Goal: Task Accomplishment & Management: Manage account settings

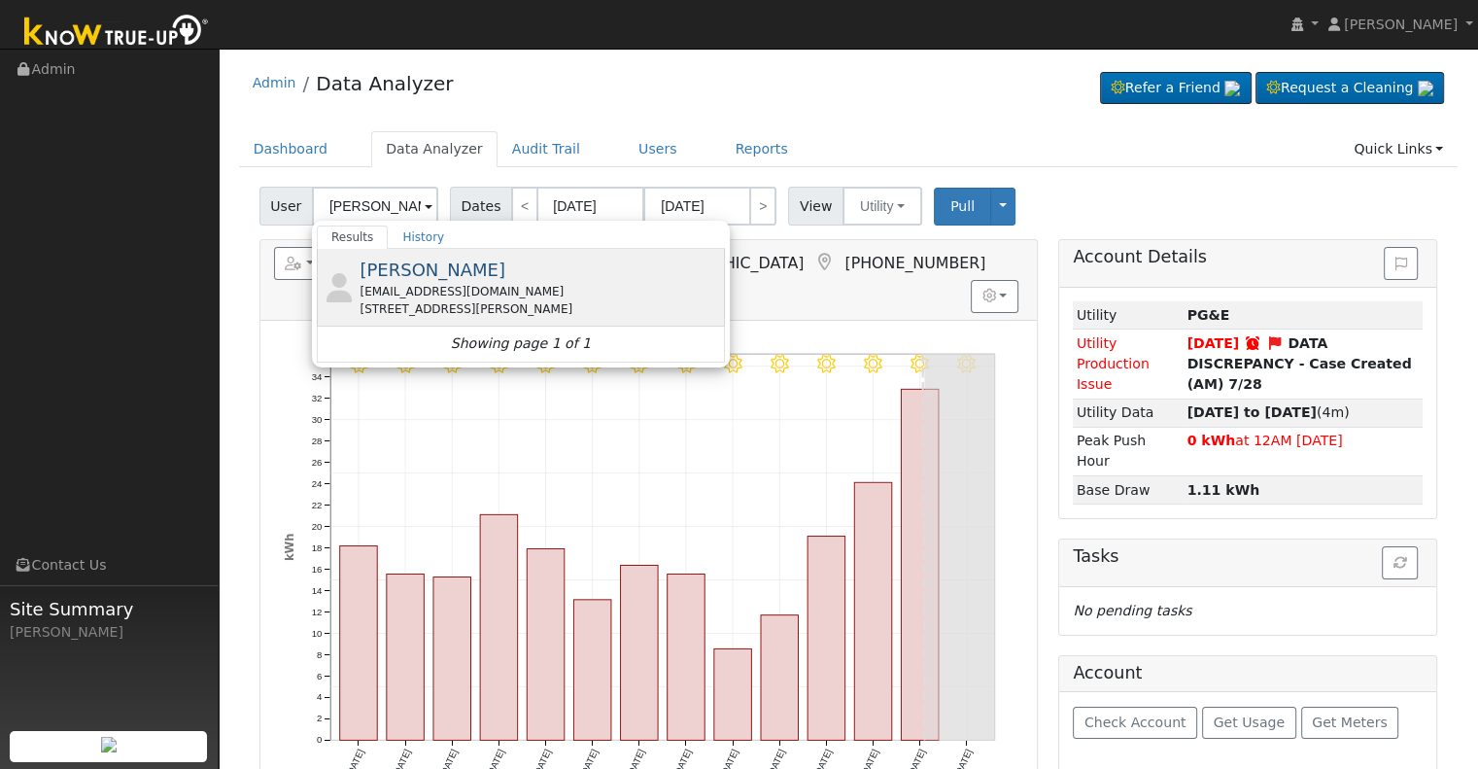
click at [454, 278] on span "[PERSON_NAME]" at bounding box center [432, 269] width 146 height 20
type input "[PERSON_NAME]"
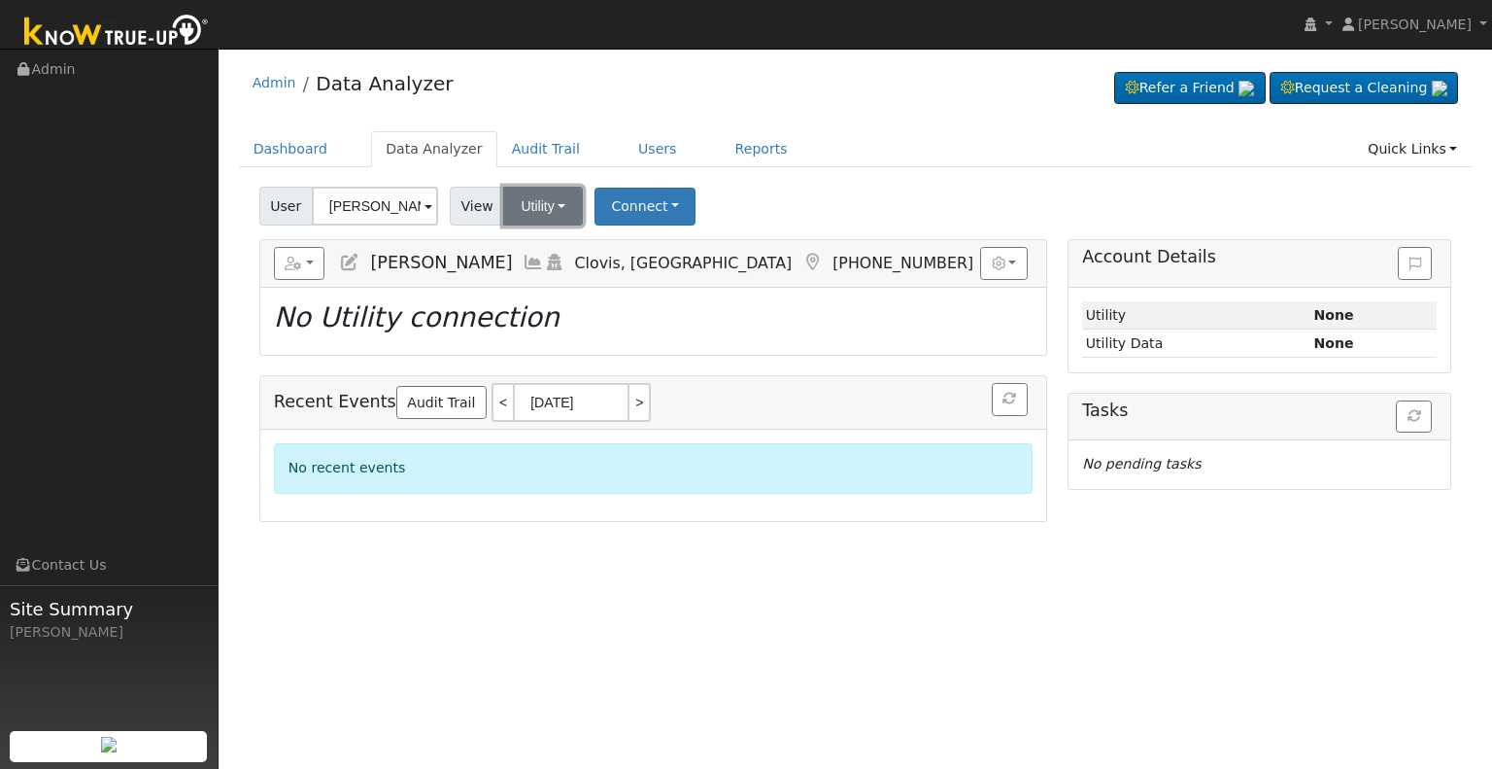
click at [516, 214] on button "Utility" at bounding box center [543, 206] width 80 height 39
drag, startPoint x: 526, startPoint y: 203, endPoint x: 496, endPoint y: 211, distance: 30.2
click at [526, 203] on button "Utility" at bounding box center [543, 206] width 80 height 39
click at [345, 259] on icon at bounding box center [349, 262] width 21 height 17
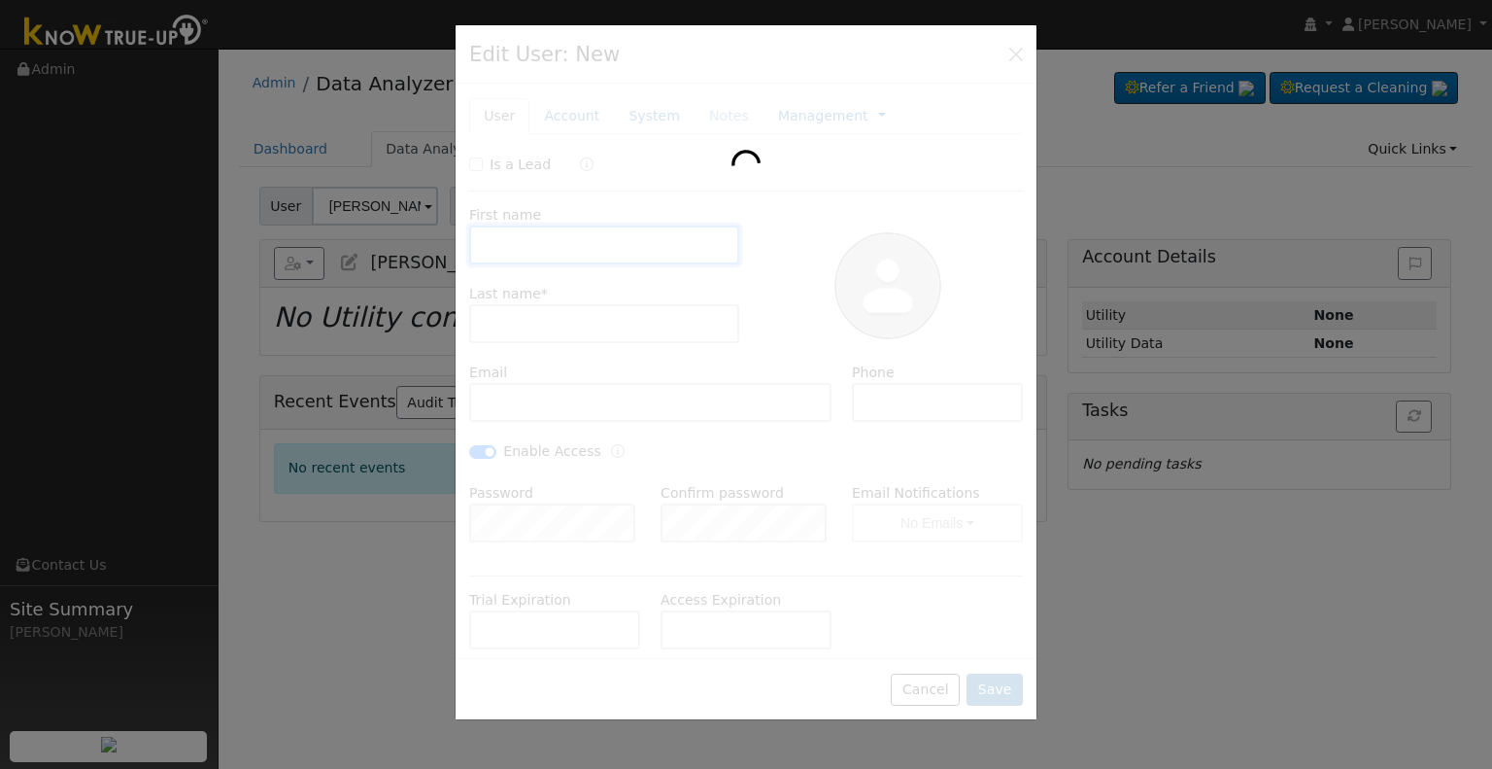
type input "[PERSON_NAME]"
type input "[EMAIL_ADDRESS][DOMAIN_NAME]"
type input "[PHONE_NUMBER]"
checkbox input "true"
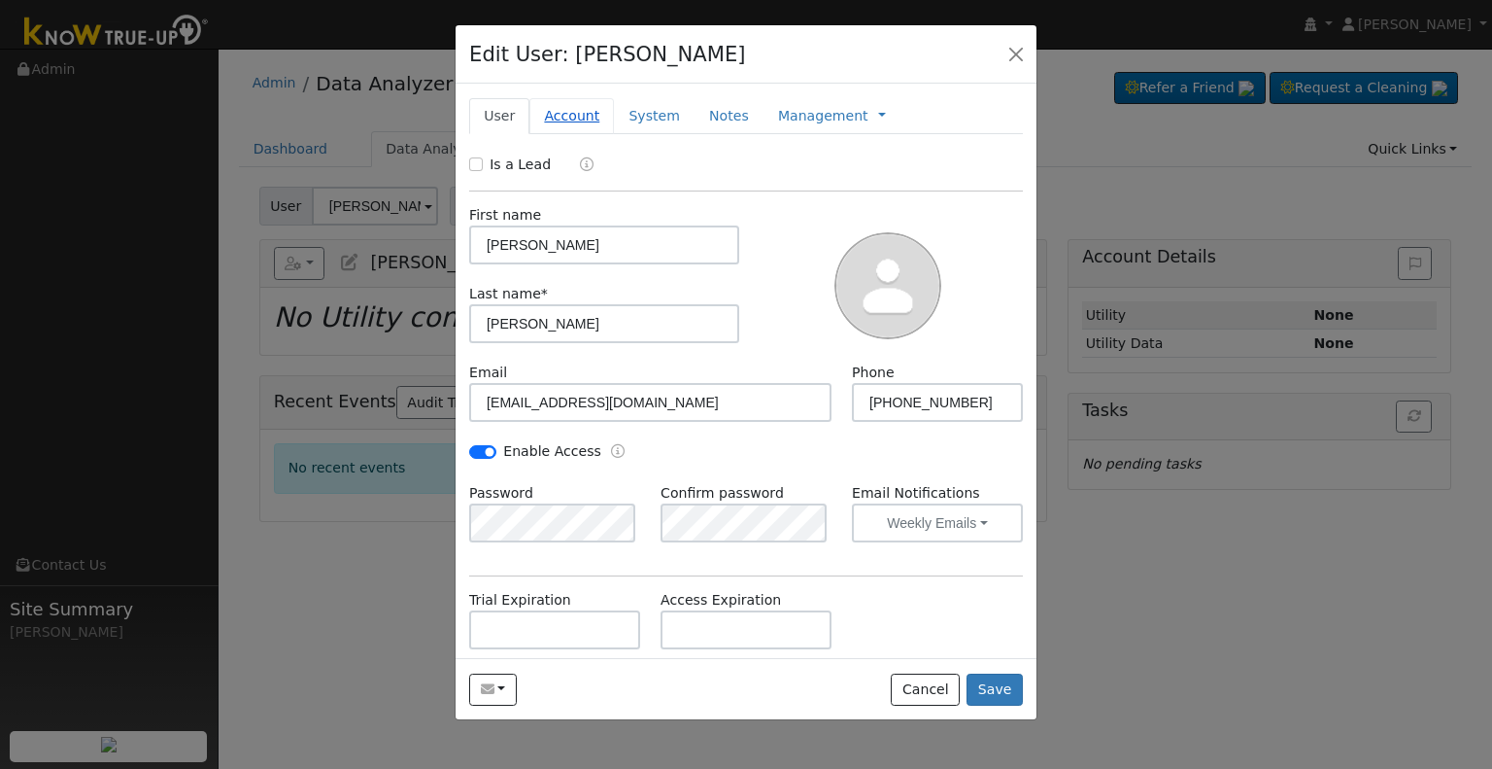
click at [572, 113] on link "Account" at bounding box center [572, 116] width 85 height 36
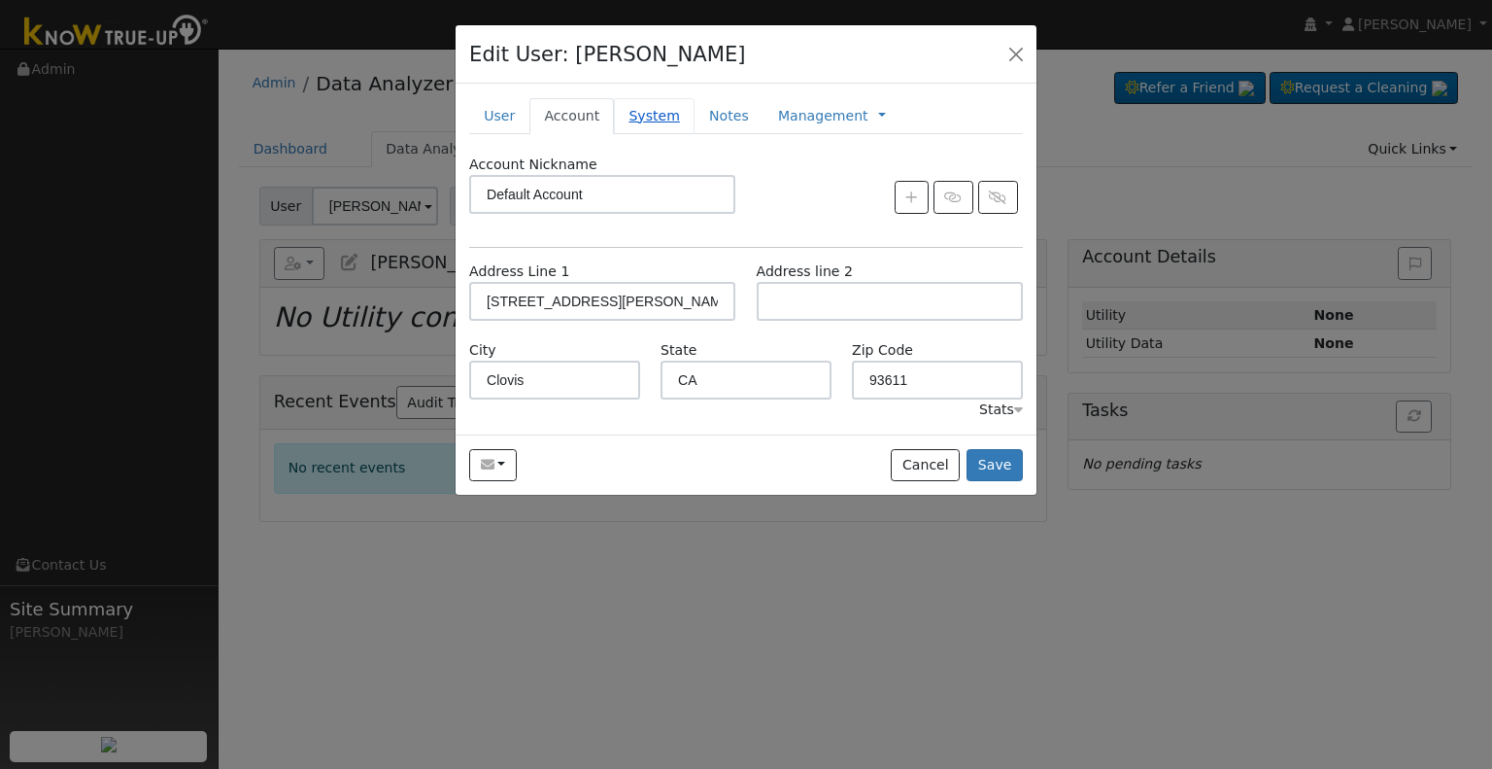
click at [649, 114] on link "System" at bounding box center [654, 116] width 81 height 36
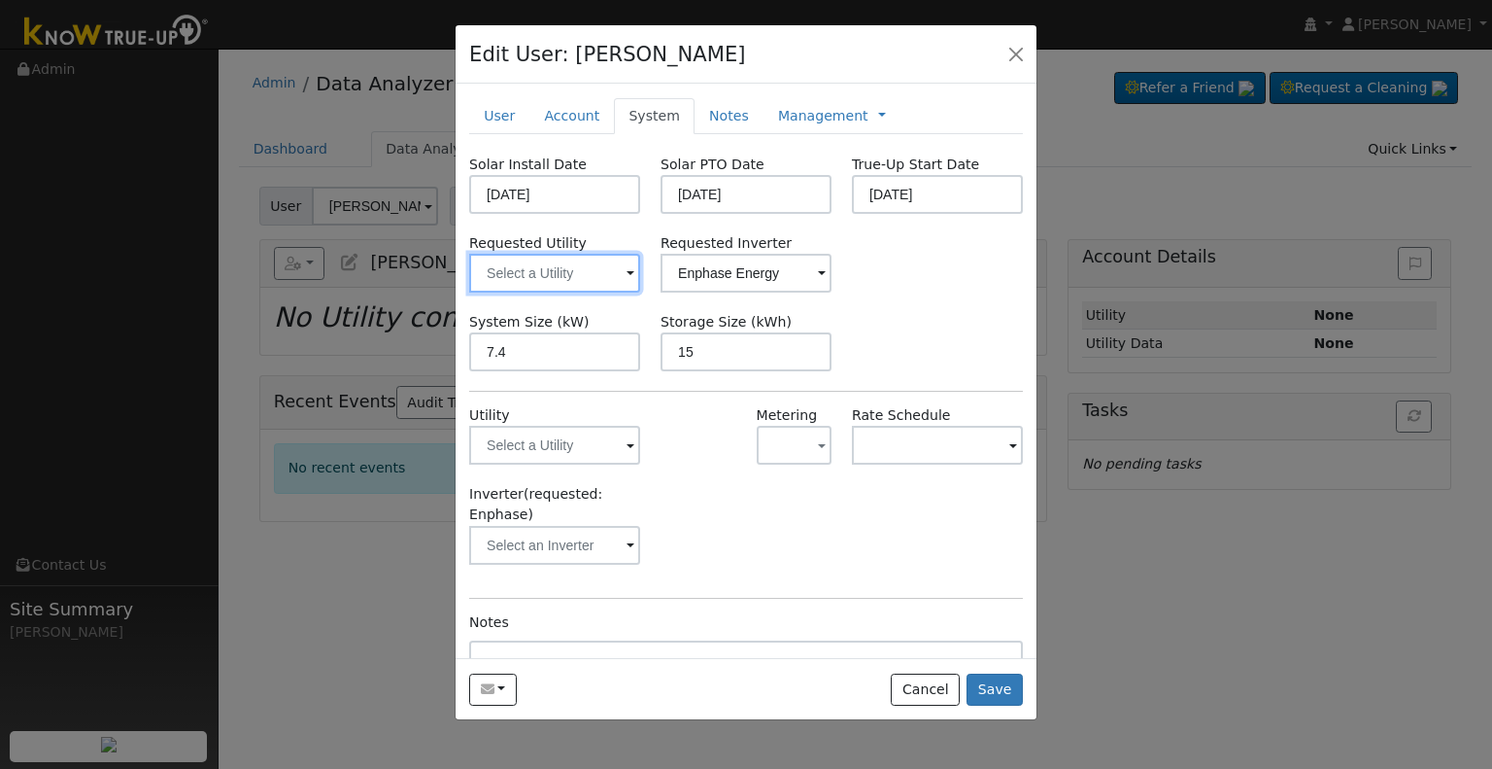
click at [542, 280] on input "text" at bounding box center [554, 273] width 171 height 39
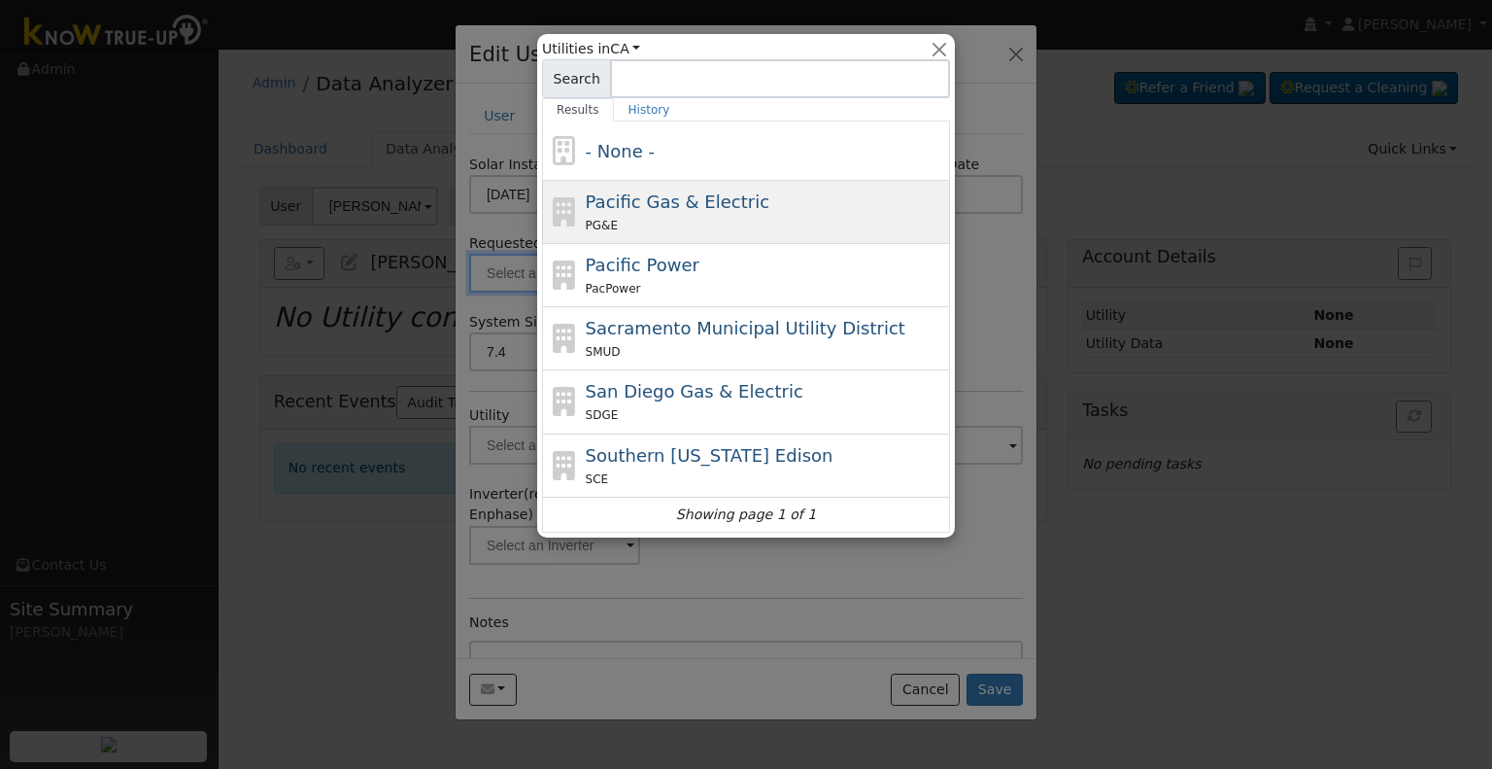
click at [661, 204] on span "Pacific Gas & Electric" at bounding box center [678, 201] width 184 height 20
type input "Pacific Gas & Electric"
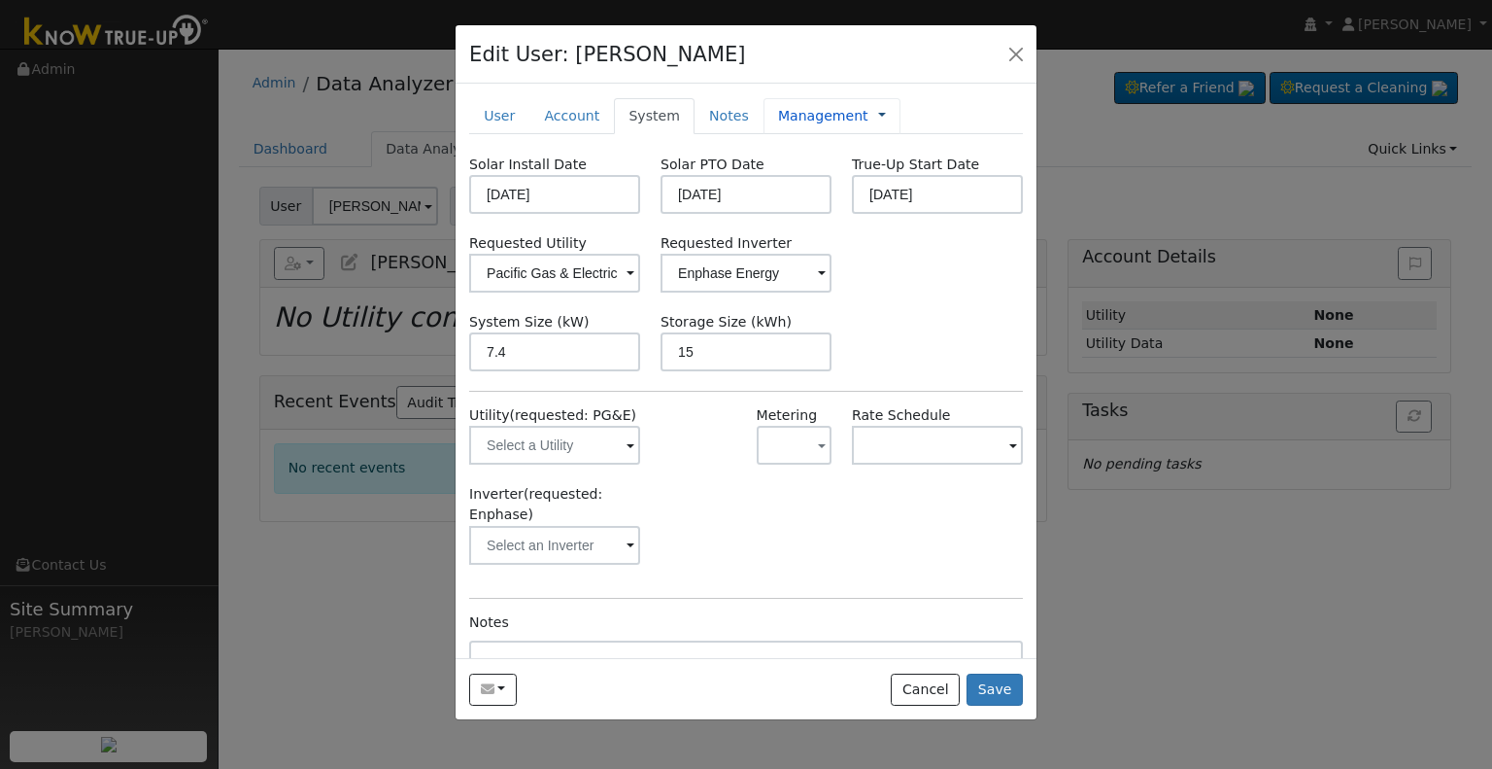
click at [878, 113] on link at bounding box center [882, 116] width 8 height 20
click at [879, 169] on link "Billing" at bounding box center [946, 177] width 135 height 27
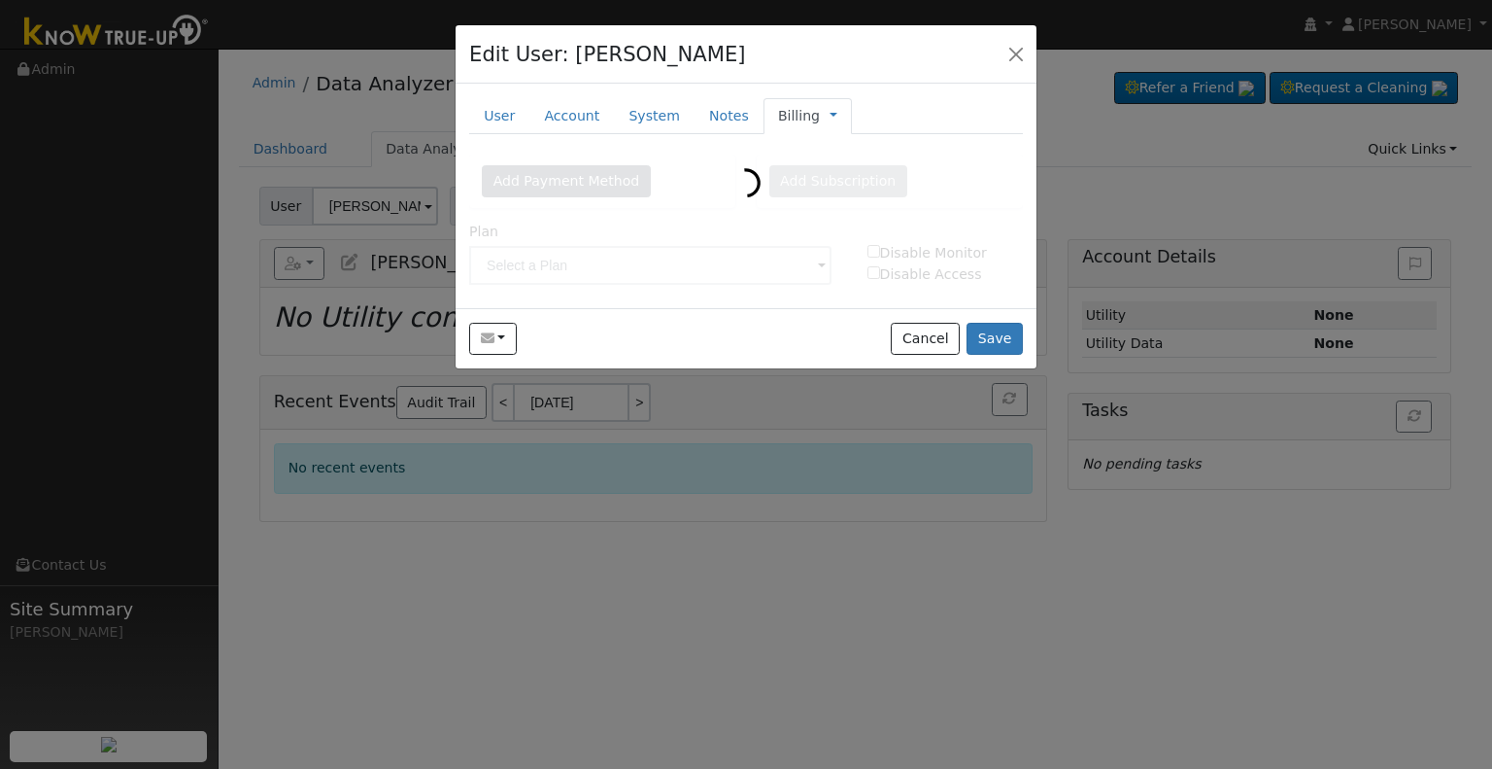
type input "Lifetime Monitoring"
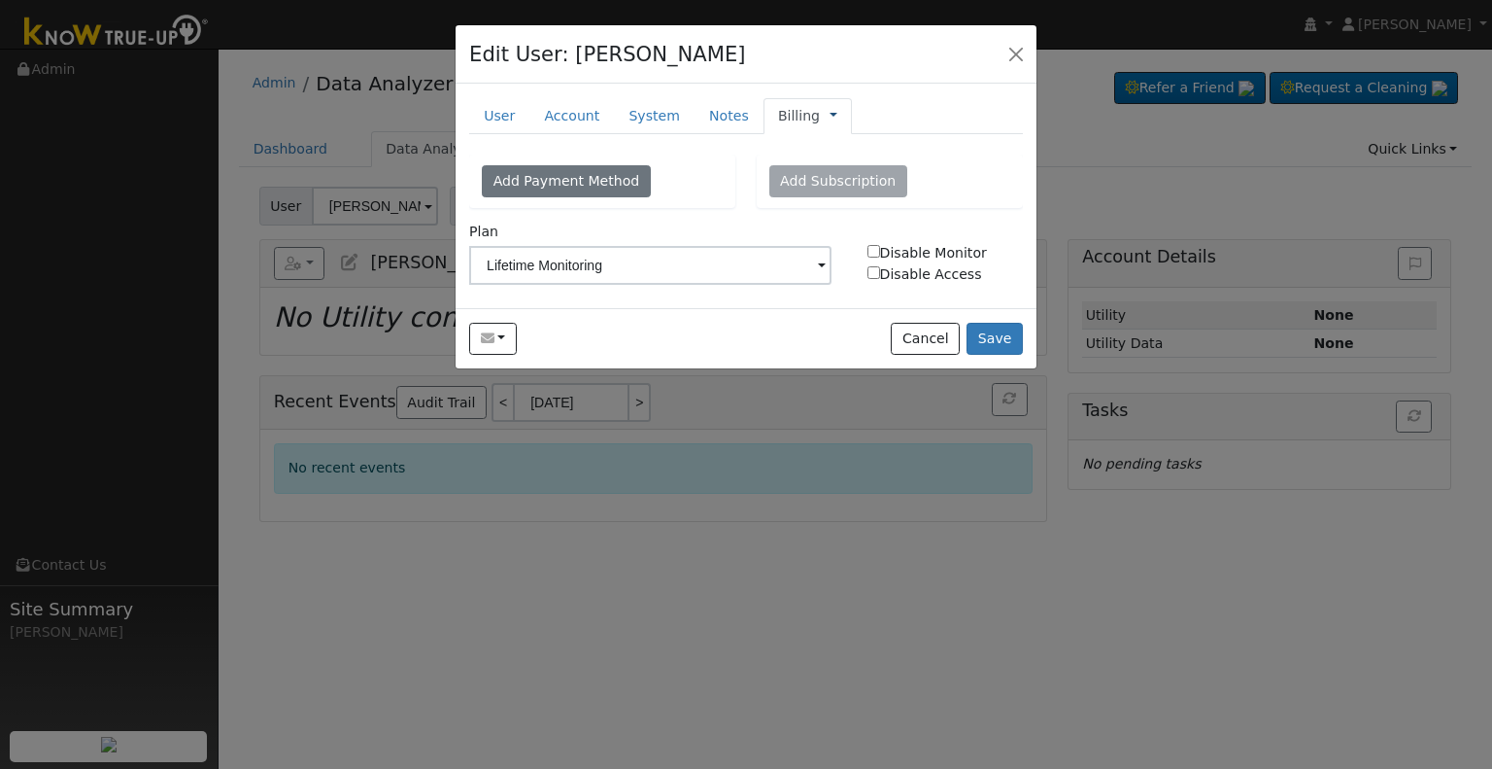
click at [830, 112] on link at bounding box center [834, 116] width 8 height 20
click at [832, 142] on link "Management" at bounding box center [898, 150] width 135 height 27
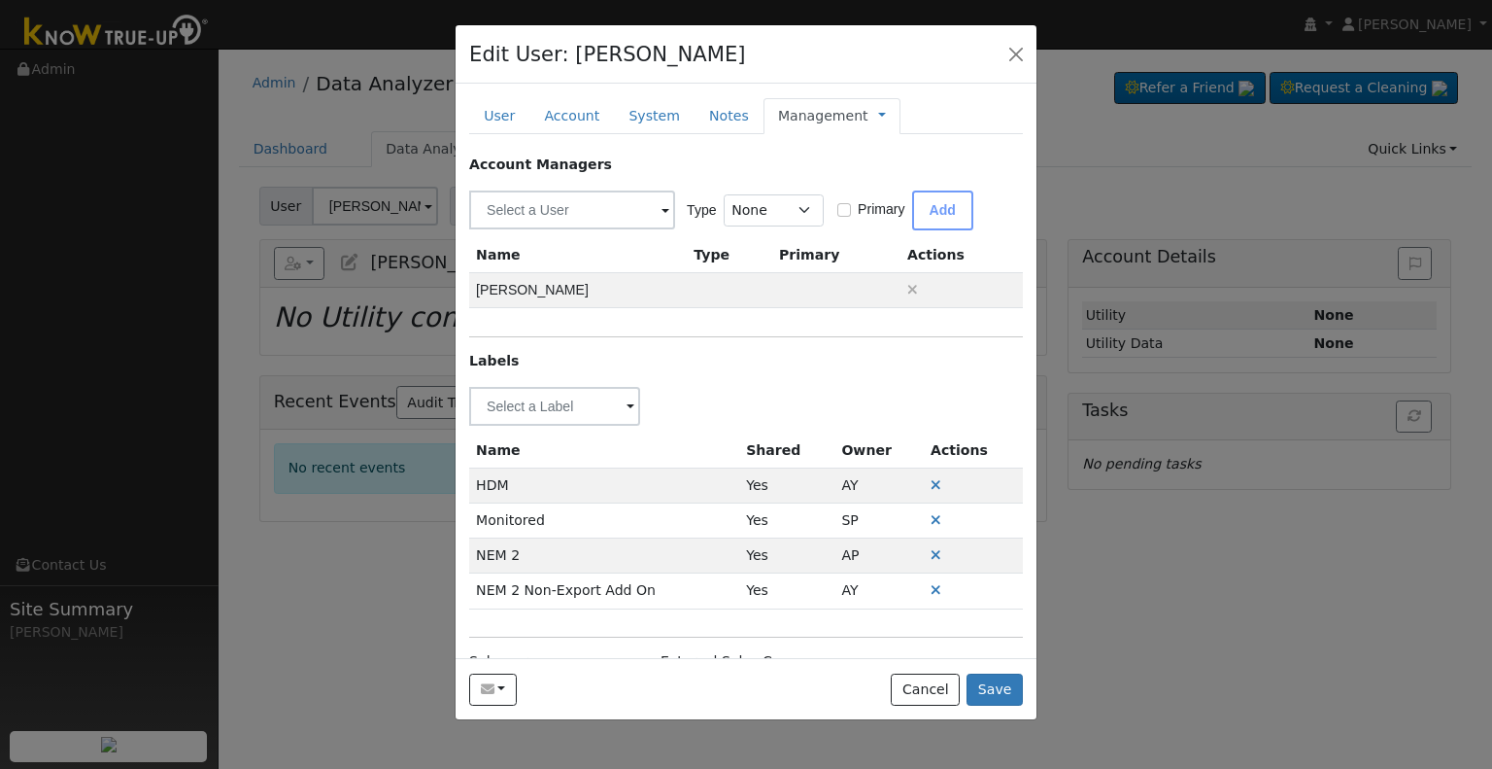
scroll to position [82, 0]
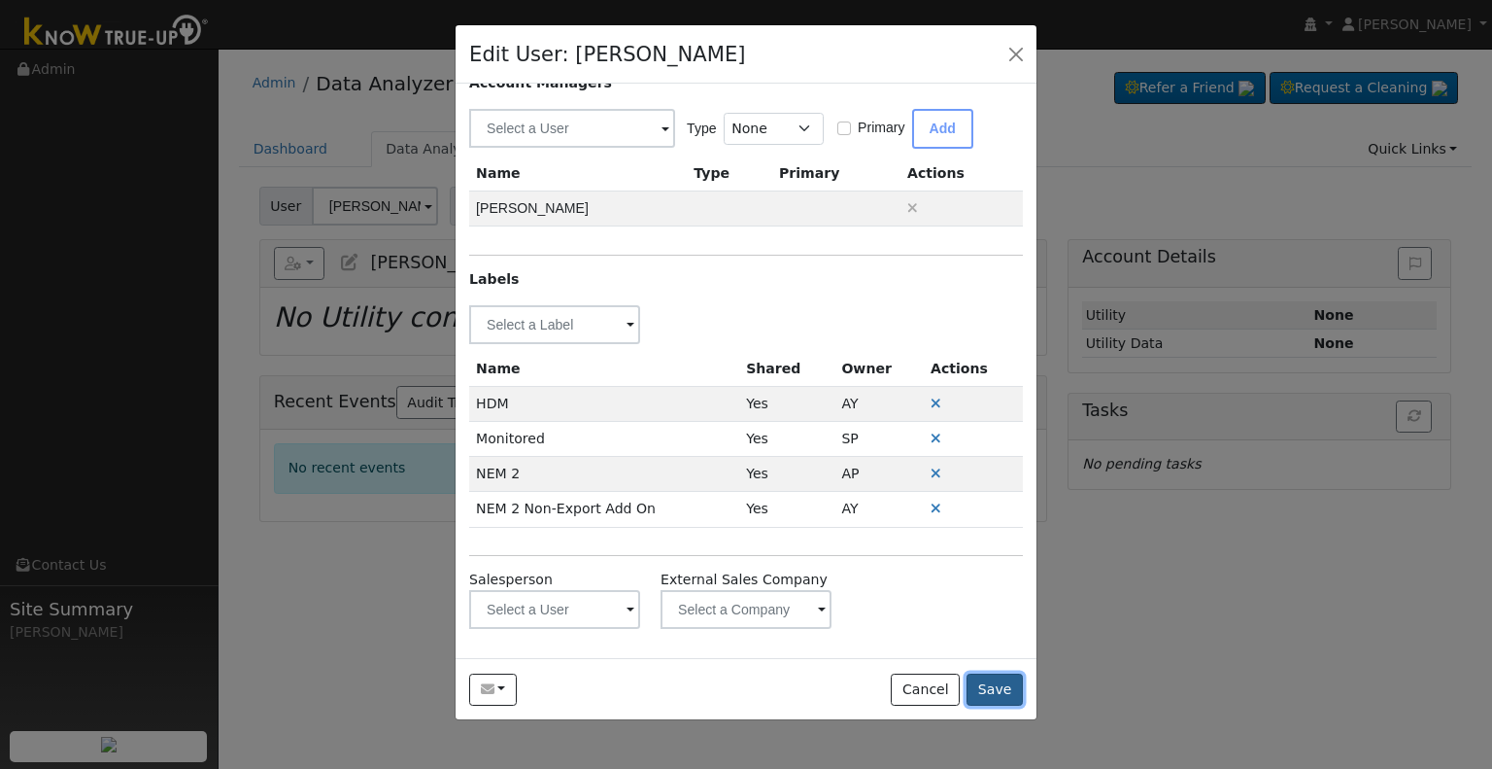
click at [987, 687] on button "Save" at bounding box center [995, 689] width 56 height 33
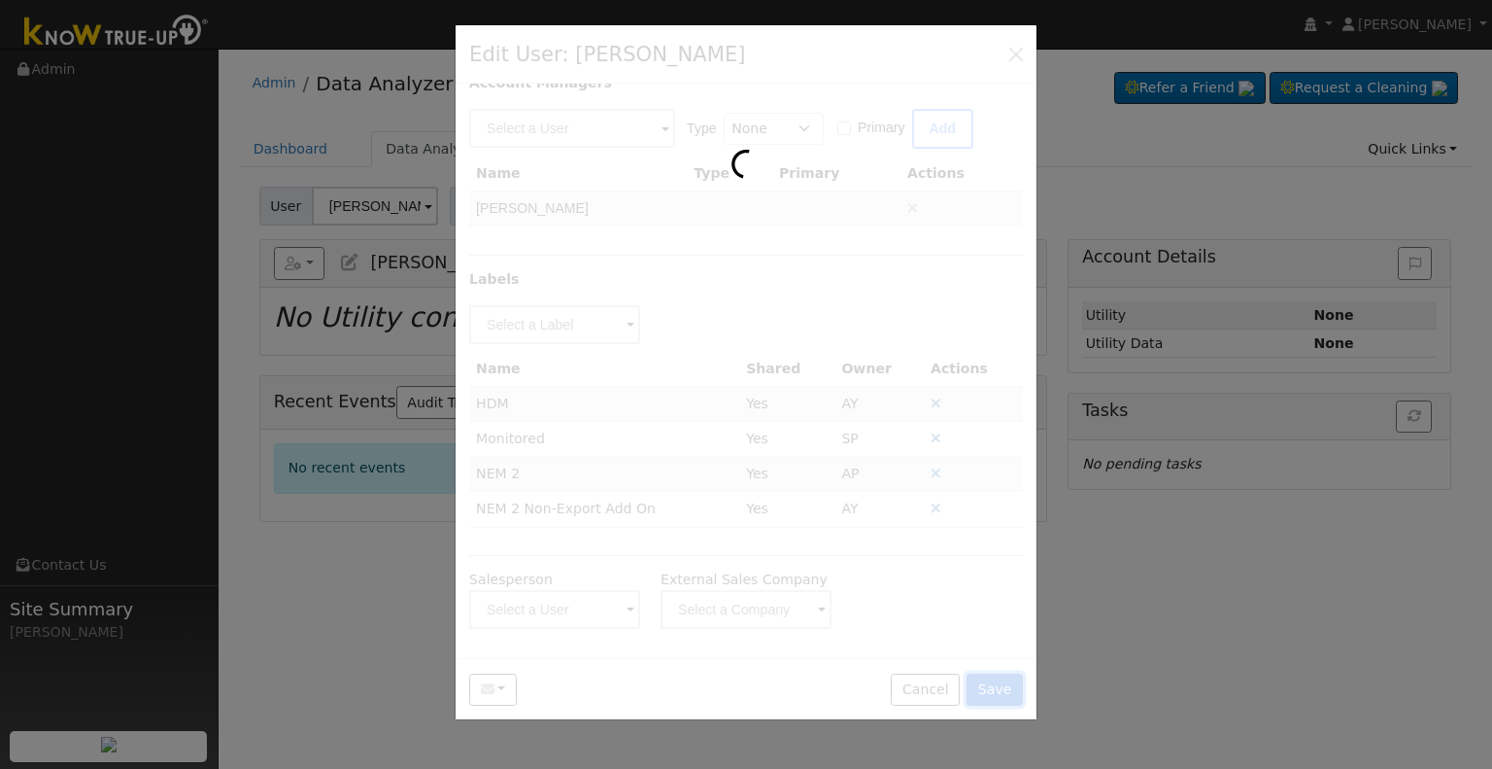
scroll to position [0, 0]
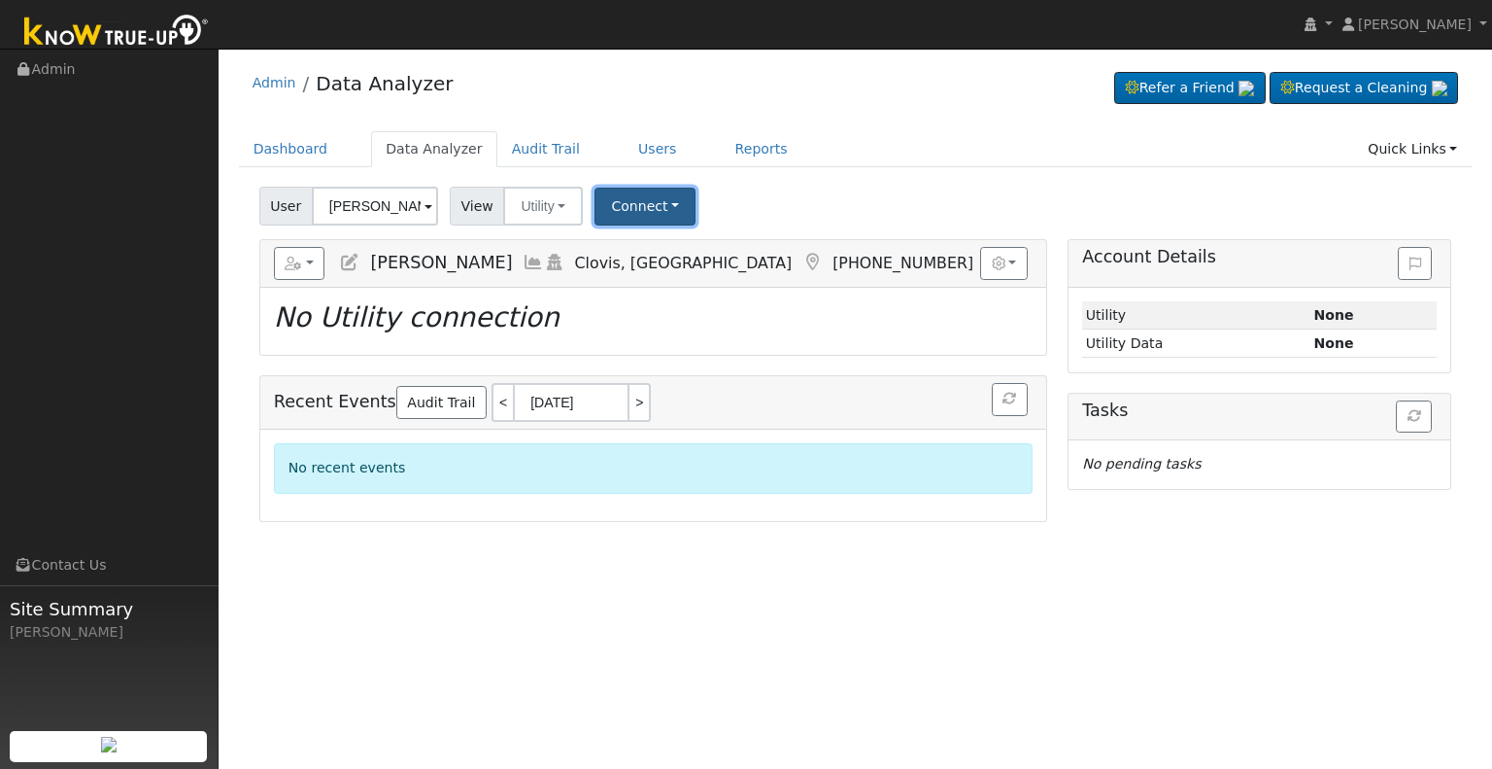
click at [633, 212] on button "Connect" at bounding box center [645, 207] width 101 height 38
click at [645, 252] on link "Select a Provider" at bounding box center [672, 248] width 152 height 27
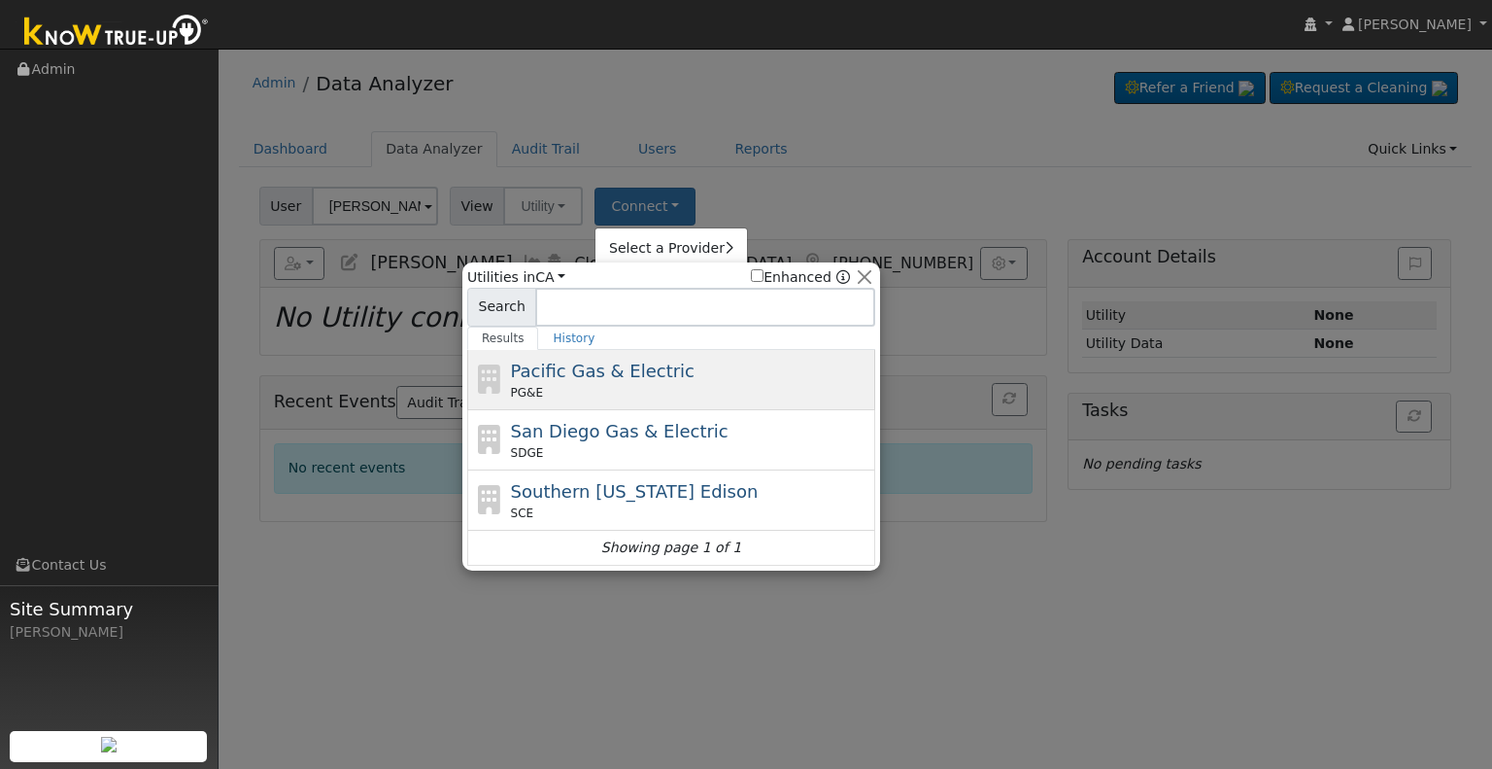
click at [630, 376] on span "Pacific Gas & Electric" at bounding box center [603, 370] width 184 height 20
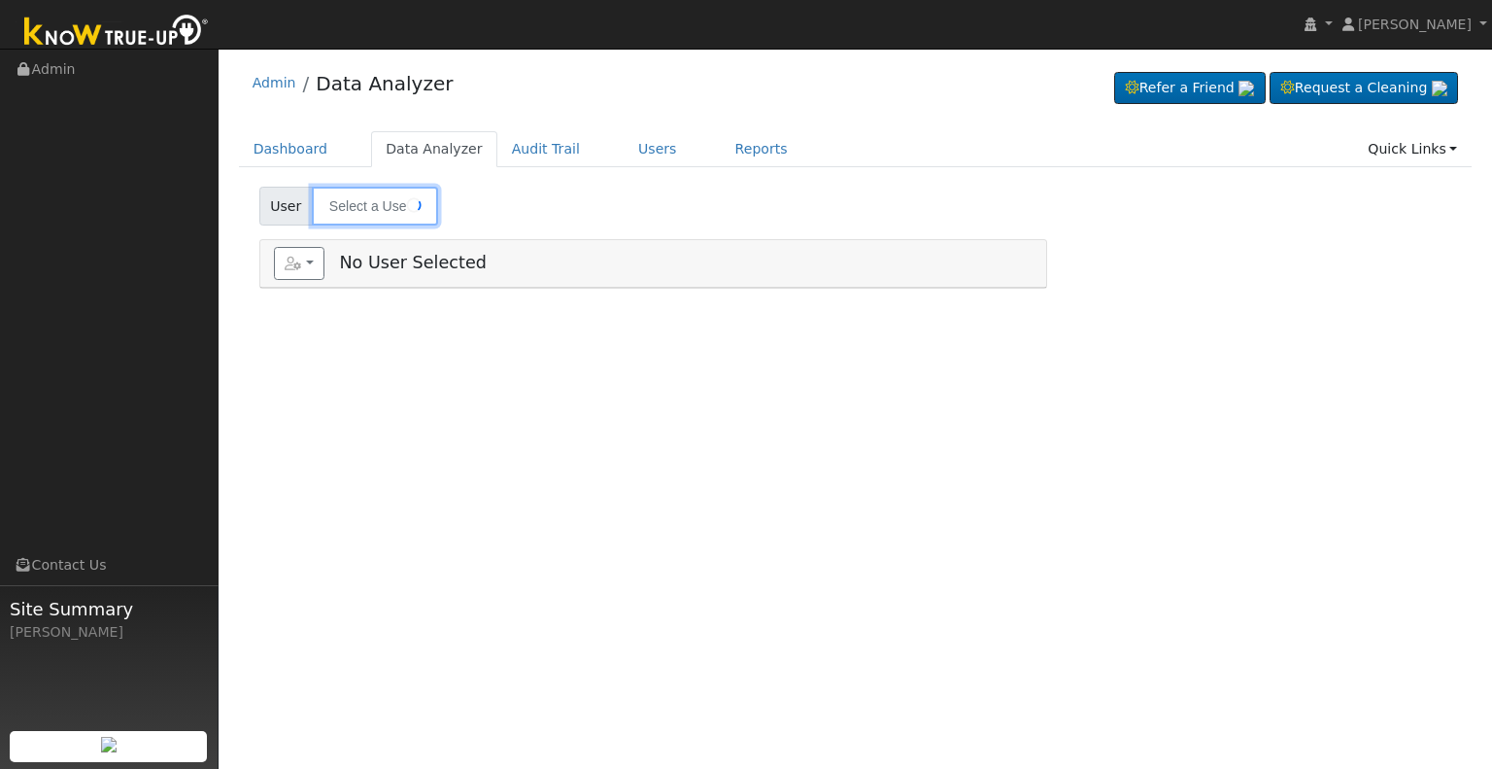
type input "[PERSON_NAME]"
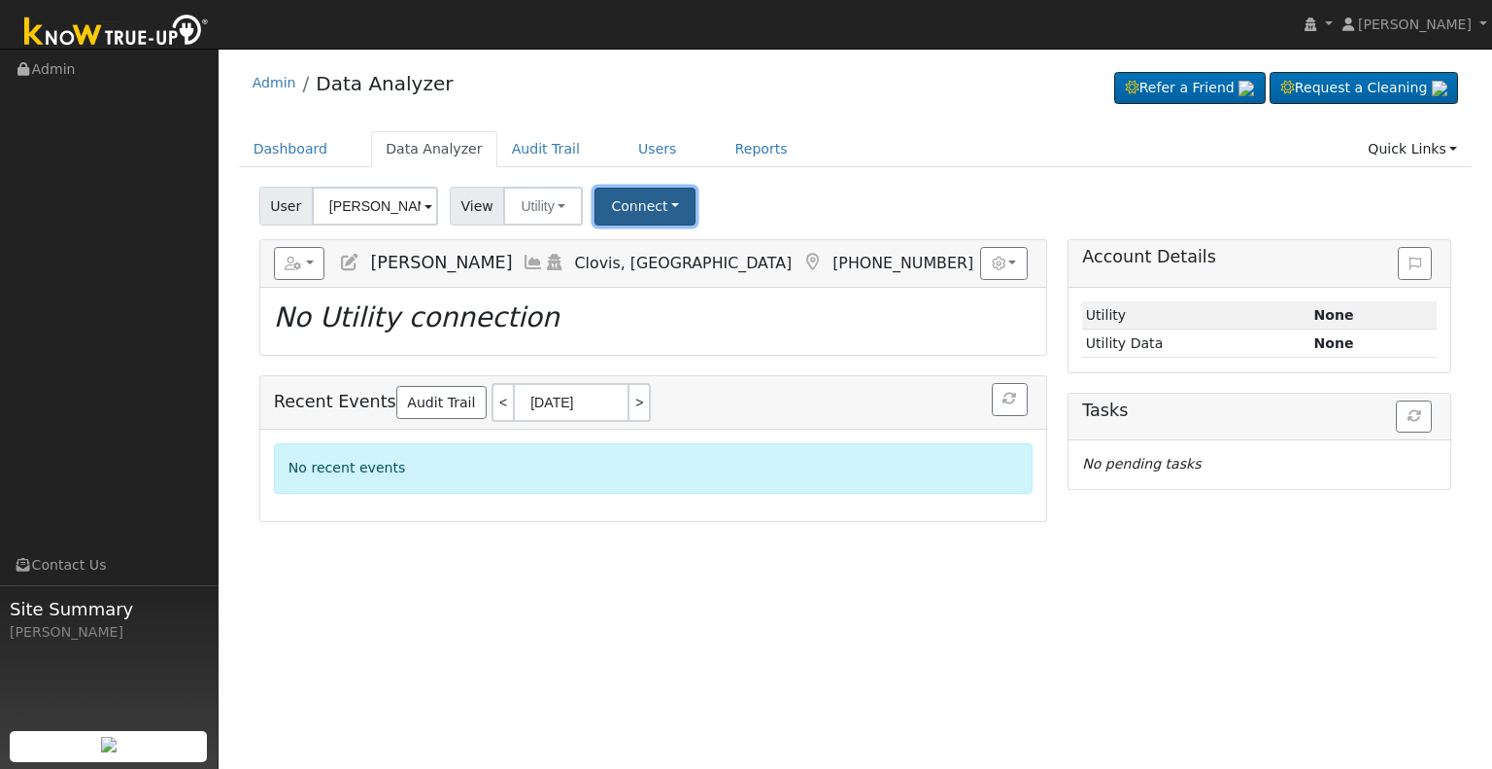
click at [622, 194] on button "Connect" at bounding box center [645, 207] width 101 height 38
click at [666, 248] on link "Select a Provider" at bounding box center [672, 248] width 152 height 27
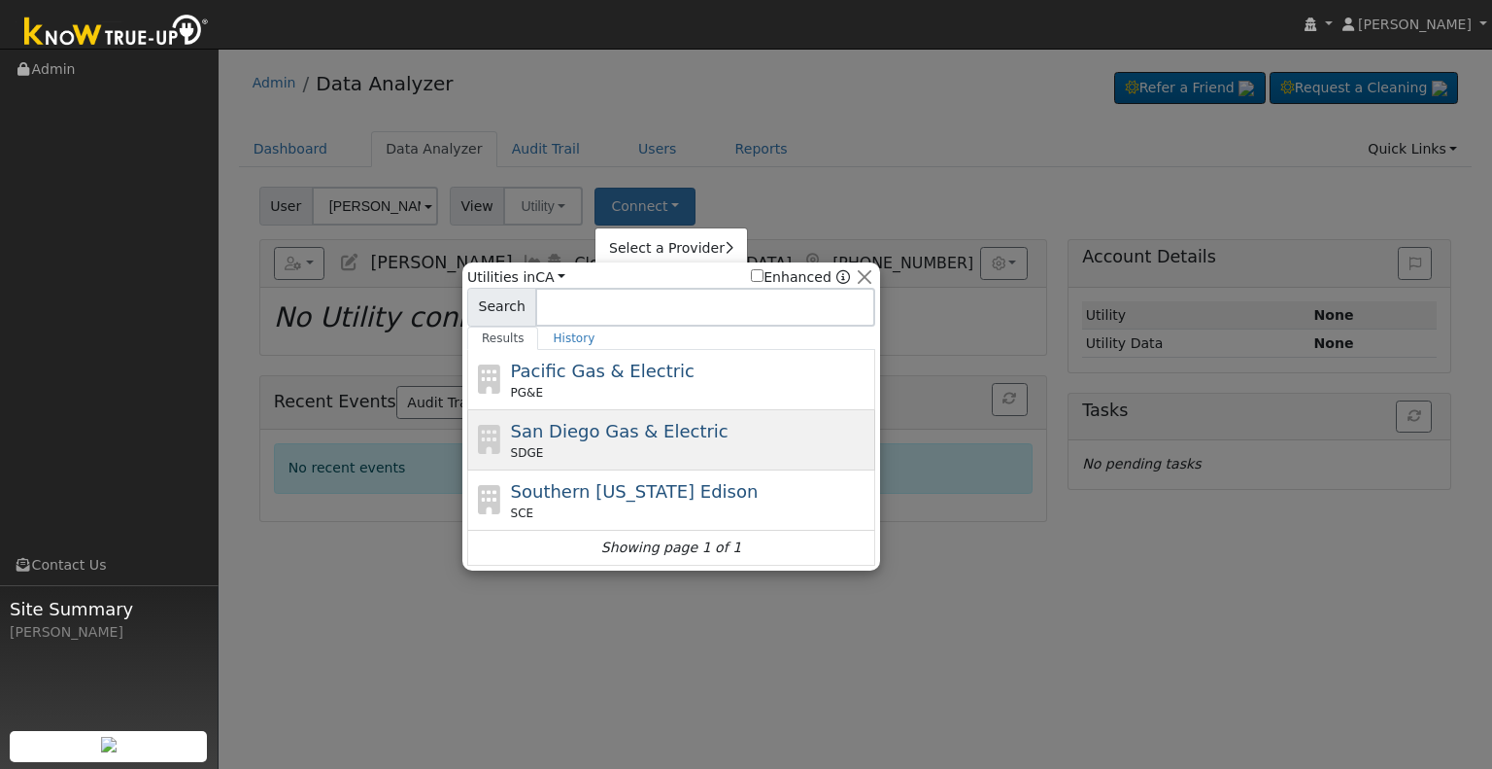
click at [630, 470] on div "San Diego Gas & Electric SDGE" at bounding box center [671, 500] width 408 height 60
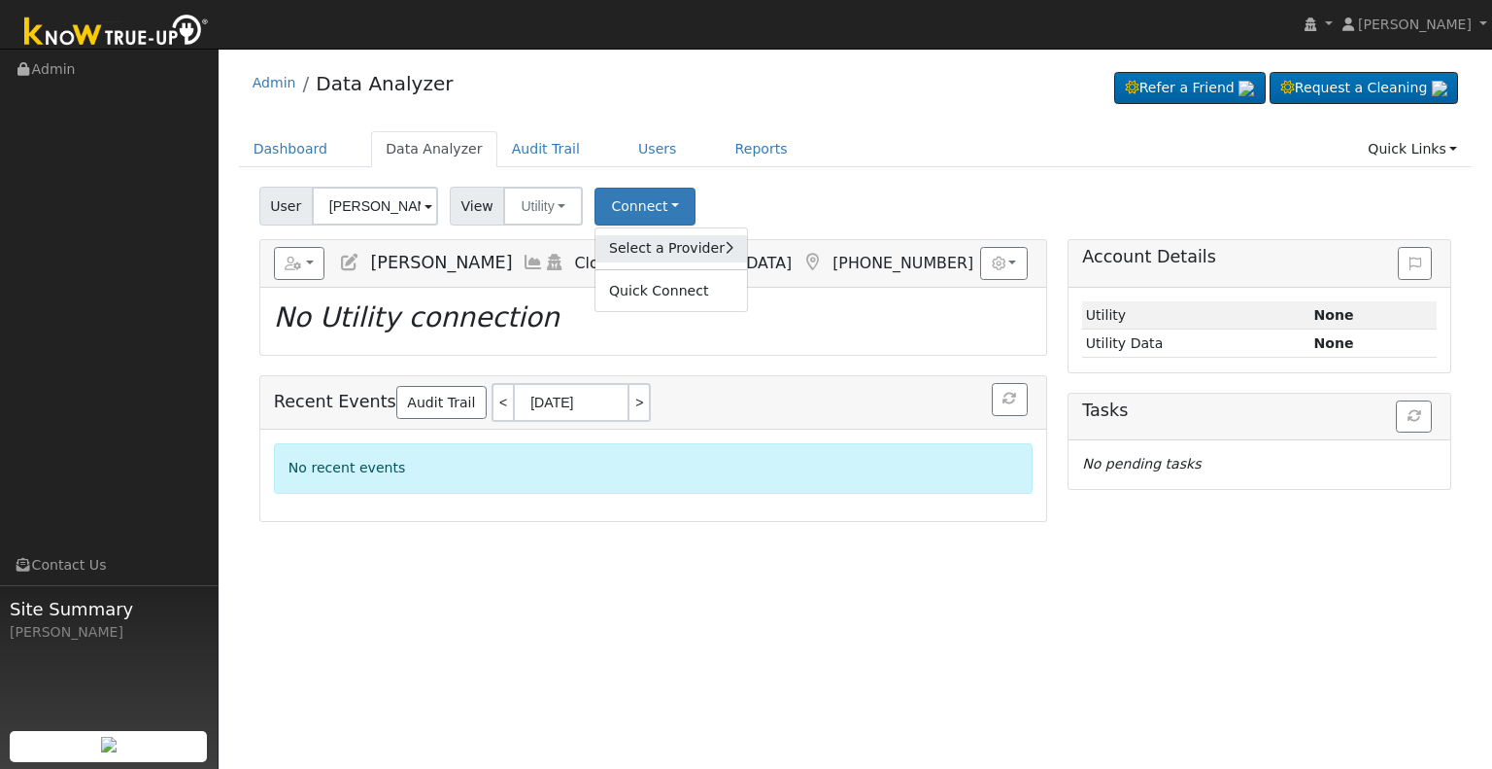
click at [675, 252] on link "Select a Provider" at bounding box center [672, 248] width 152 height 27
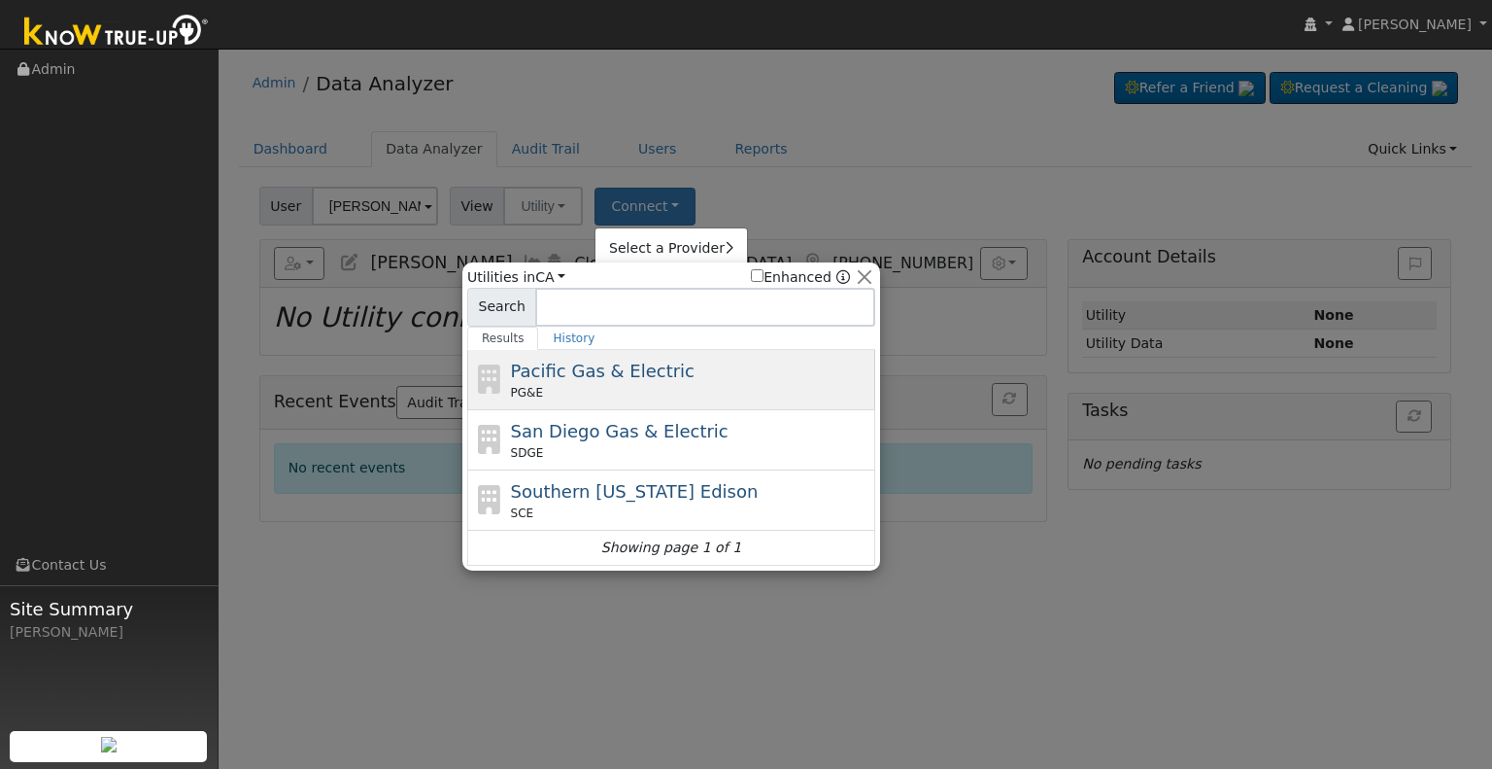
click at [631, 381] on div "Pacific Gas & Electric PG&E" at bounding box center [691, 380] width 360 height 44
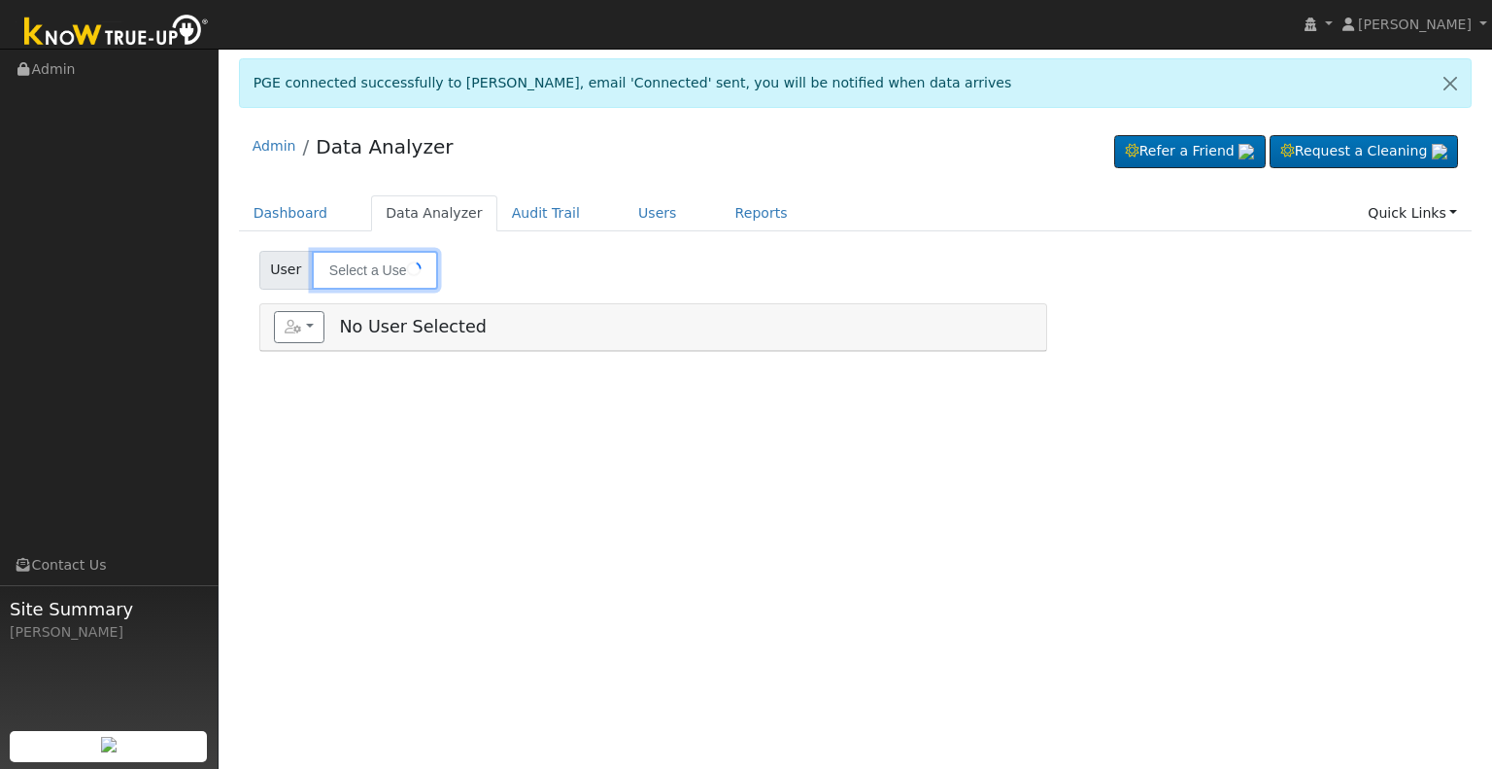
type input "[PERSON_NAME]"
